Goal: Transaction & Acquisition: Obtain resource

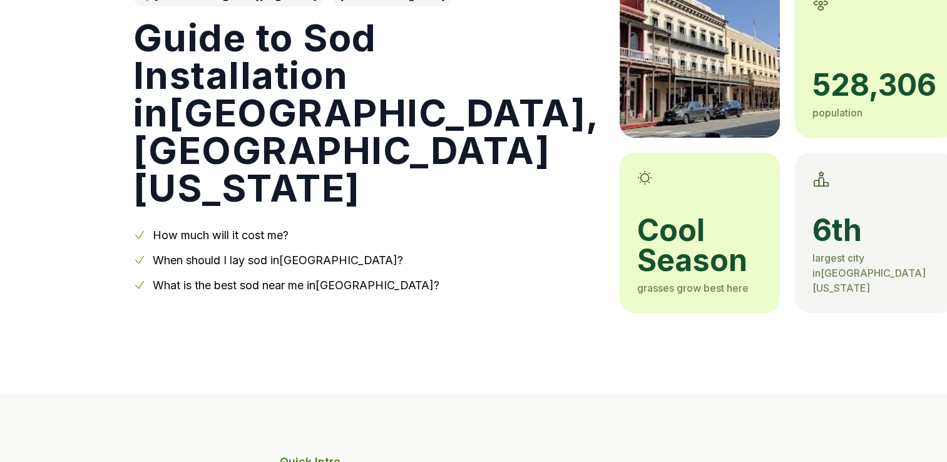
click at [216, 232] on link "How much will it cost me?" at bounding box center [221, 234] width 136 height 13
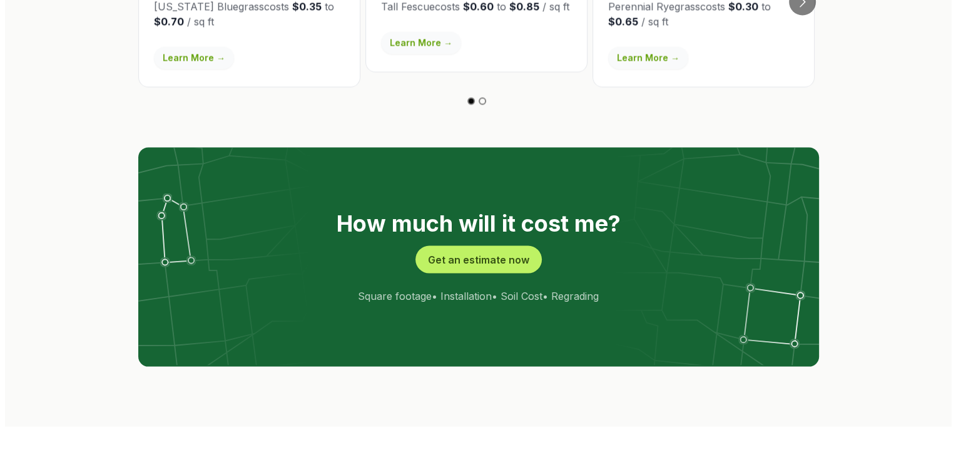
scroll to position [2378, 0]
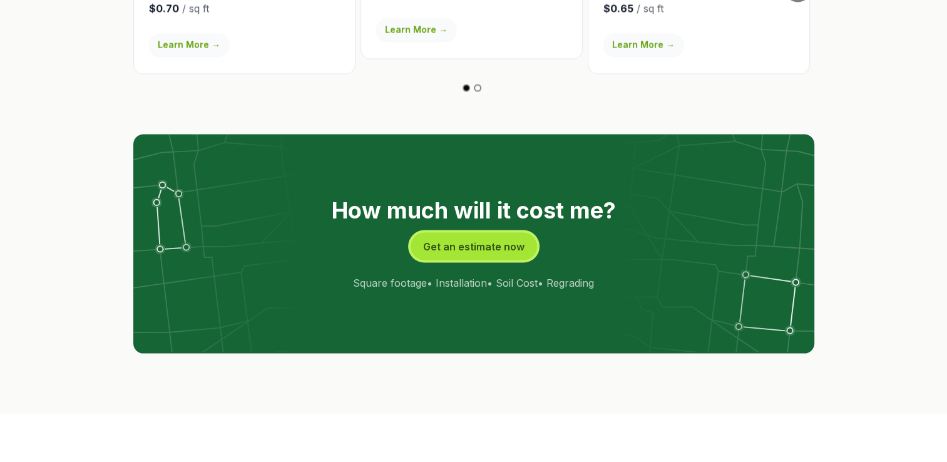
click at [449, 233] on button "Get an estimate now" at bounding box center [473, 247] width 126 height 28
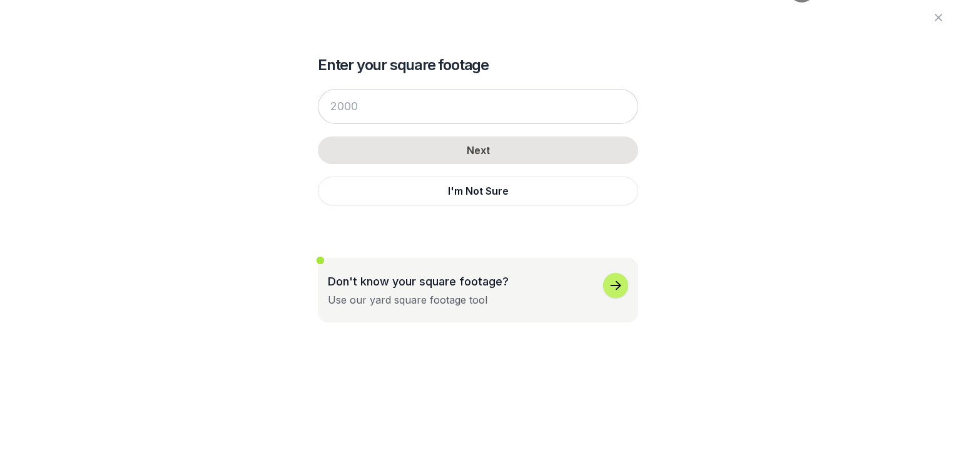
click at [388, 287] on p "Don't know your square footage?" at bounding box center [418, 281] width 181 height 17
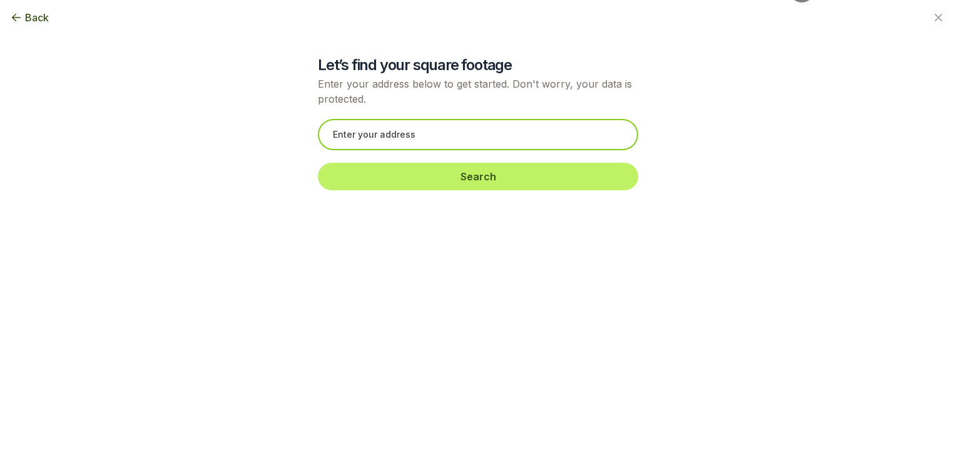
click at [421, 137] on input "text" at bounding box center [478, 134] width 320 height 31
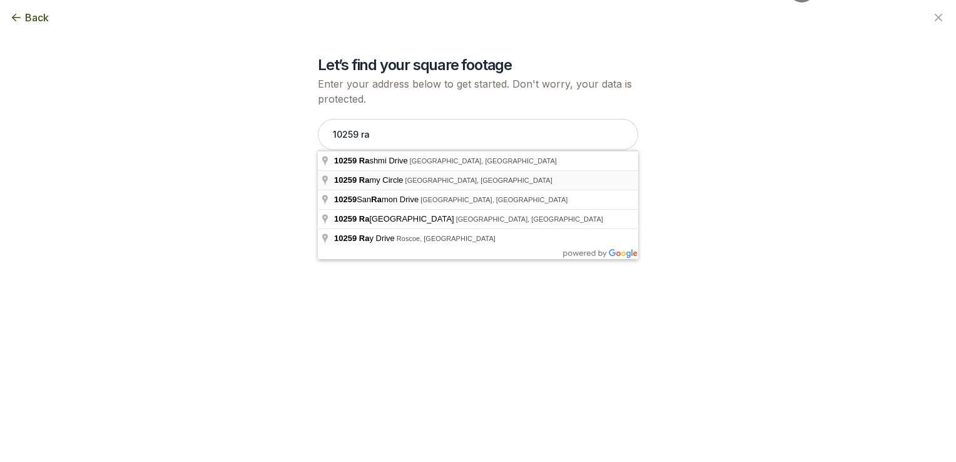
type input "[STREET_ADDRESS]"
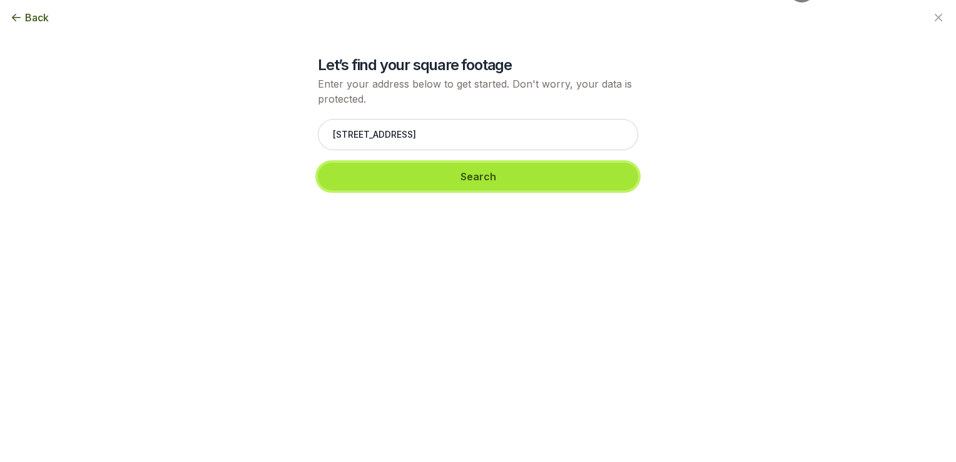
click at [420, 175] on button "Search" at bounding box center [478, 177] width 320 height 28
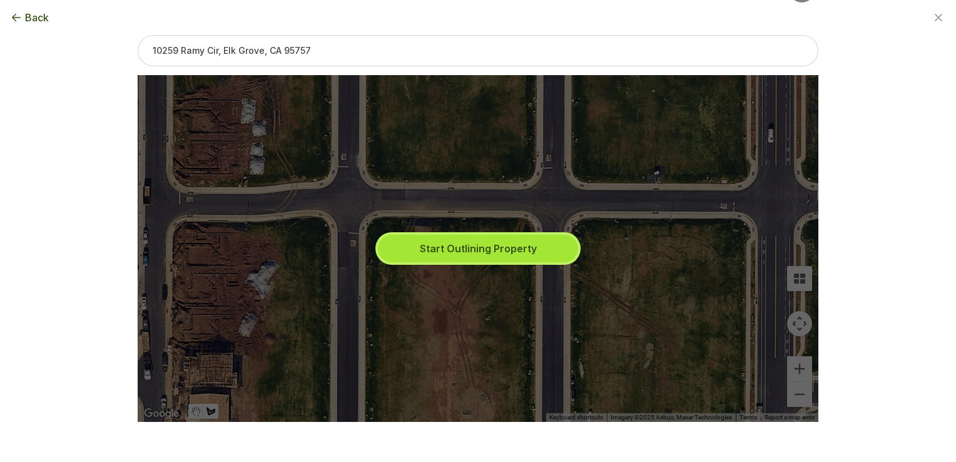
click at [442, 249] on button "Start Outlining Property" at bounding box center [478, 249] width 200 height 28
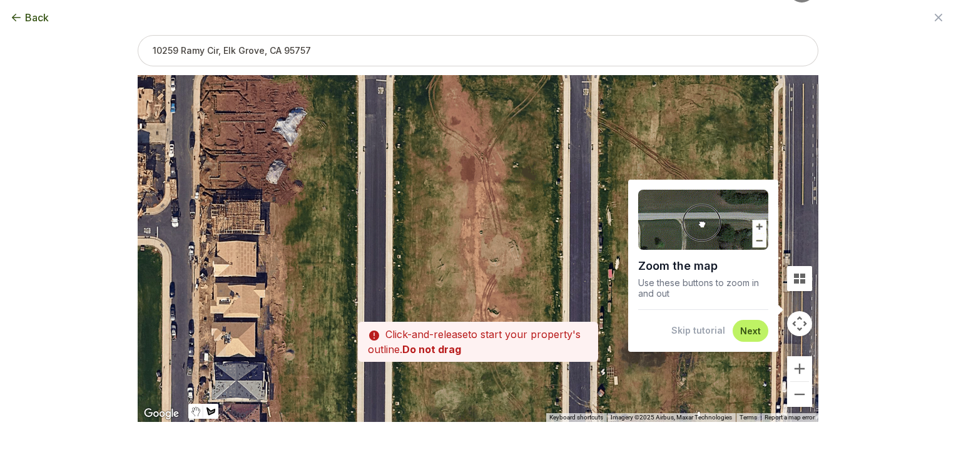
drag, startPoint x: 448, startPoint y: 312, endPoint x: 476, endPoint y: 158, distance: 156.4
click at [476, 158] on div at bounding box center [478, 248] width 681 height 347
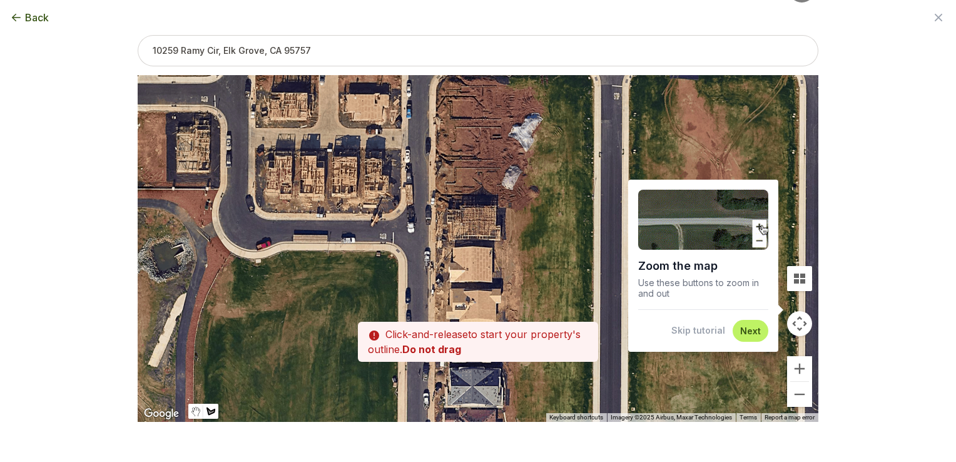
drag, startPoint x: 322, startPoint y: 294, endPoint x: 556, endPoint y: 302, distance: 233.5
click at [556, 302] on div at bounding box center [478, 248] width 681 height 347
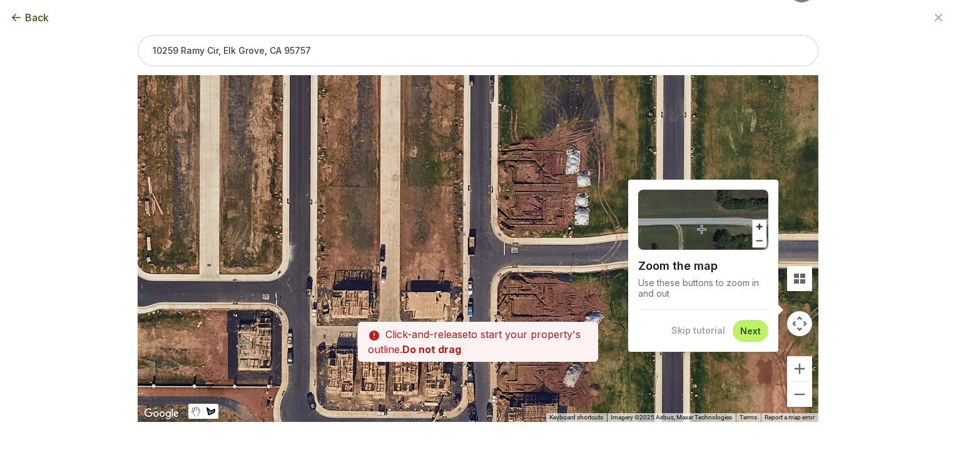
drag, startPoint x: 497, startPoint y: 174, endPoint x: 559, endPoint y: 375, distance: 210.0
click at [559, 375] on div at bounding box center [478, 248] width 681 height 347
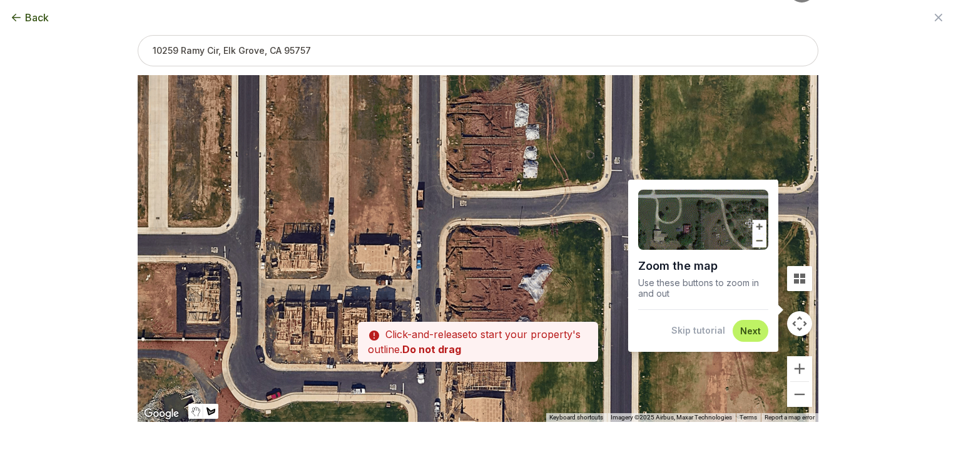
drag, startPoint x: 391, startPoint y: 328, endPoint x: 340, endPoint y: 280, distance: 70.4
click at [340, 280] on div at bounding box center [478, 248] width 681 height 347
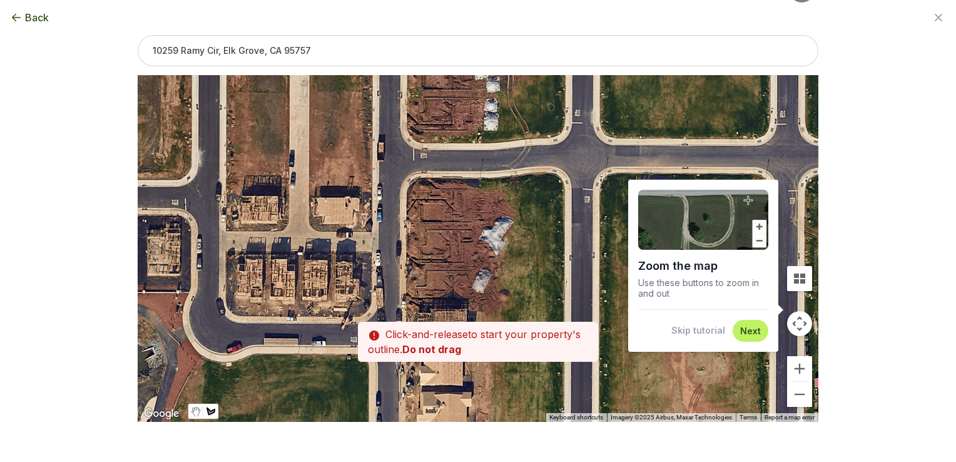
drag, startPoint x: 501, startPoint y: 279, endPoint x: 454, endPoint y: 209, distance: 84.7
click at [454, 209] on div at bounding box center [478, 248] width 681 height 347
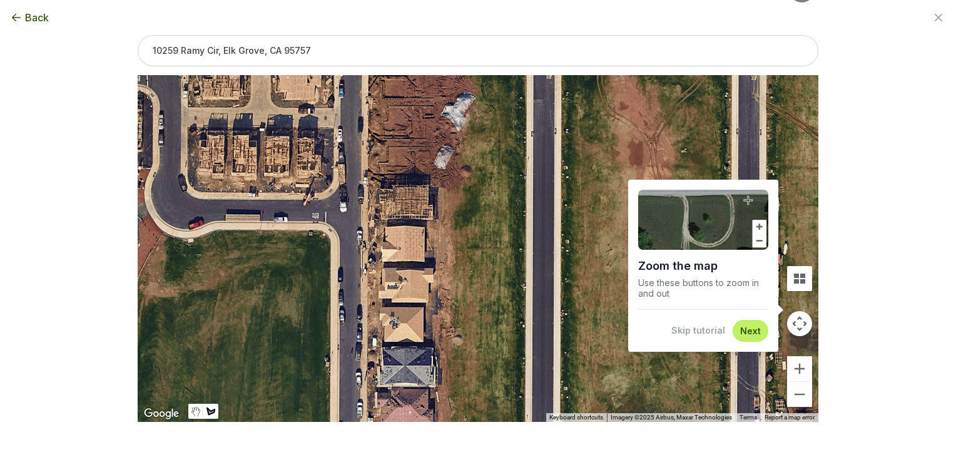
drag, startPoint x: 556, startPoint y: 308, endPoint x: 530, endPoint y: 203, distance: 108.2
click at [530, 203] on div at bounding box center [478, 248] width 681 height 347
click at [745, 332] on button "Next" at bounding box center [750, 331] width 21 height 12
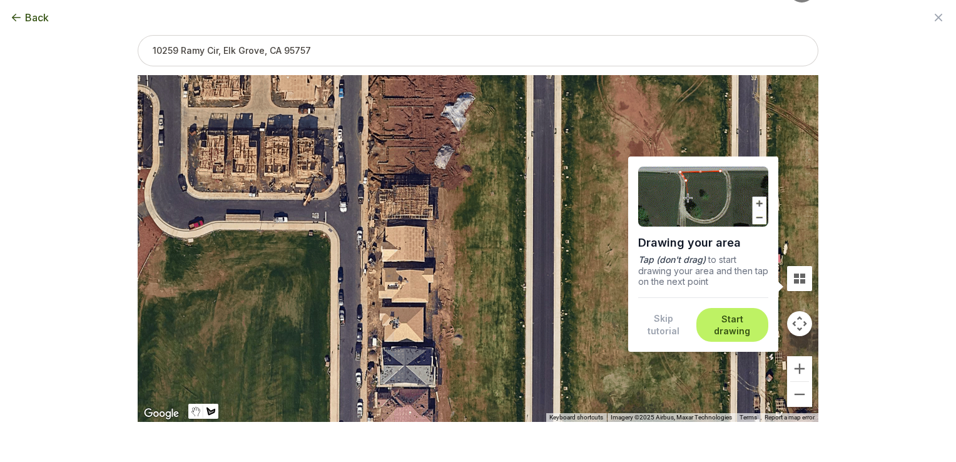
click at [743, 327] on button "Start drawing" at bounding box center [732, 325] width 57 height 24
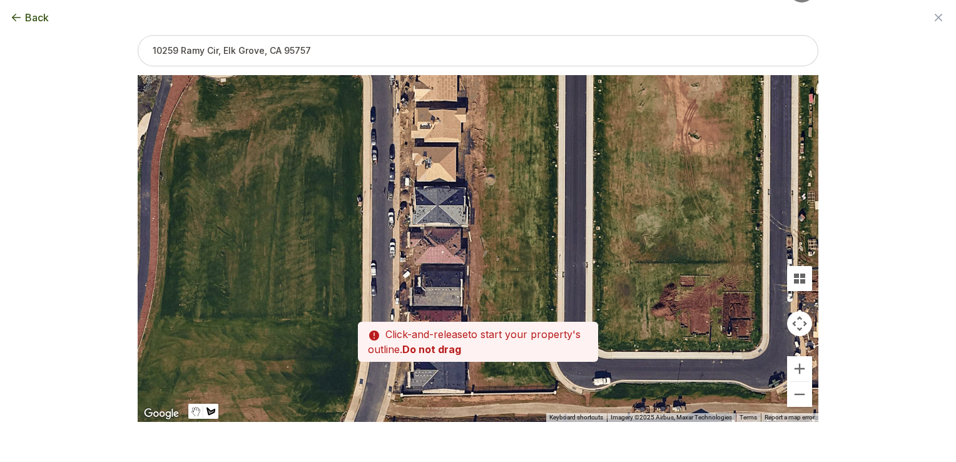
drag, startPoint x: 481, startPoint y: 323, endPoint x: 513, endPoint y: 158, distance: 167.7
click at [513, 158] on div at bounding box center [478, 248] width 681 height 347
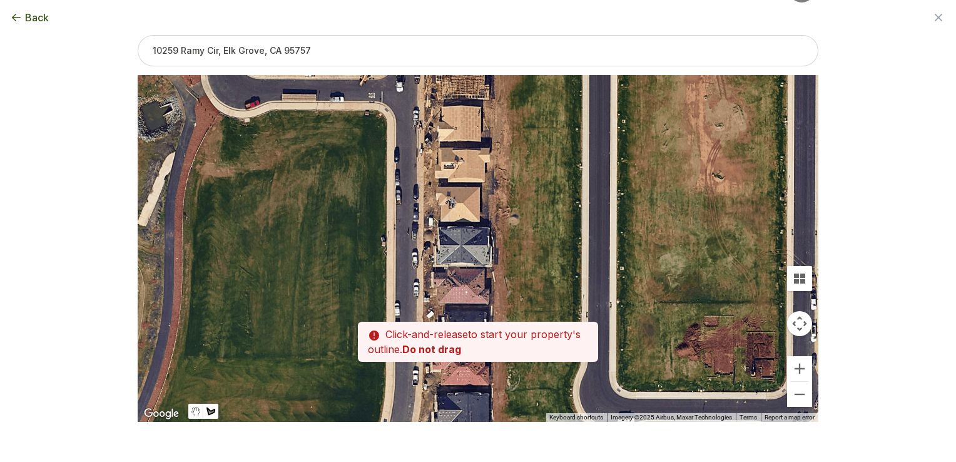
drag, startPoint x: 480, startPoint y: 228, endPoint x: 504, endPoint y: 270, distance: 47.7
click at [504, 270] on div at bounding box center [478, 248] width 681 height 347
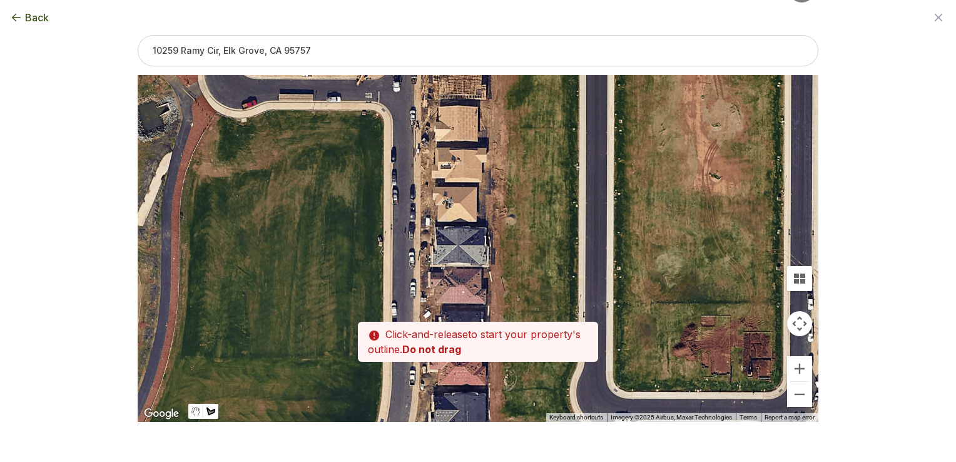
drag, startPoint x: 542, startPoint y: 252, endPoint x: 491, endPoint y: 252, distance: 51.9
click at [491, 252] on div at bounding box center [478, 248] width 681 height 347
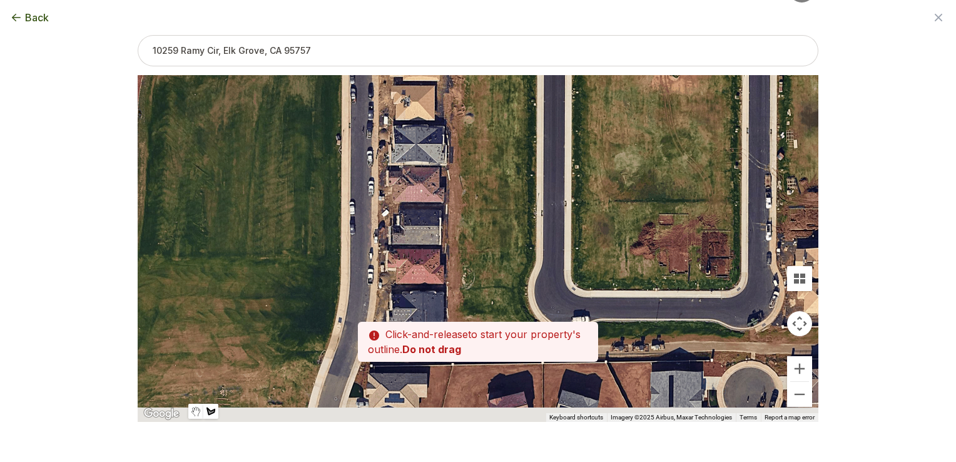
drag, startPoint x: 491, startPoint y: 252, endPoint x: 503, endPoint y: 143, distance: 109.6
click at [503, 143] on div at bounding box center [478, 248] width 681 height 347
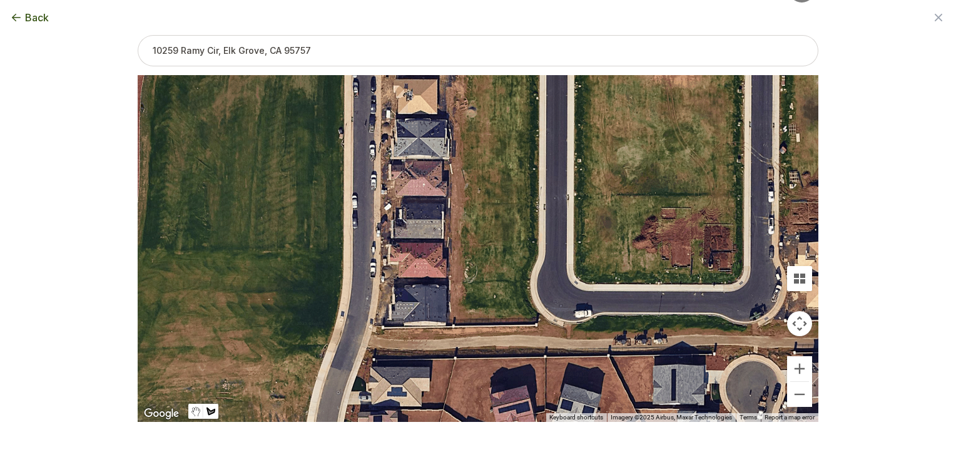
scroll to position [125, 0]
